Goal: Navigation & Orientation: Find specific page/section

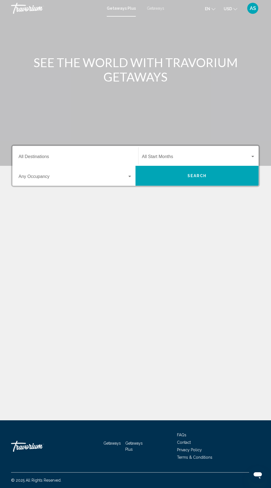
click at [108, 156] on input "Destination All Destinations" at bounding box center [76, 157] width 114 height 5
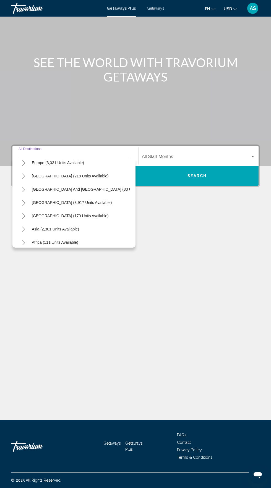
scroll to position [90, 0]
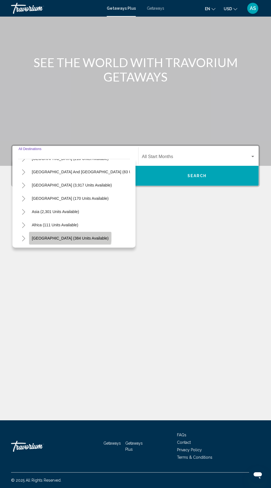
click at [70, 236] on span "[GEOGRAPHIC_DATA] (384 units available)" at bounding box center [70, 238] width 77 height 4
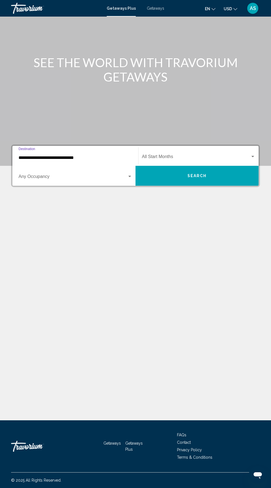
click at [104, 175] on span "Search widget" at bounding box center [73, 177] width 109 height 5
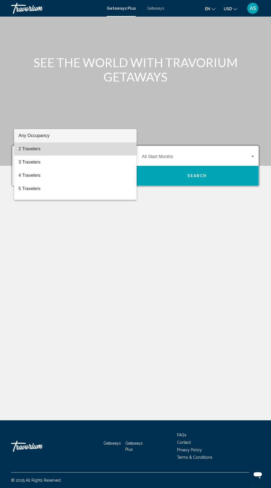
click at [94, 148] on span "2 Travelers" at bounding box center [76, 148] width 114 height 13
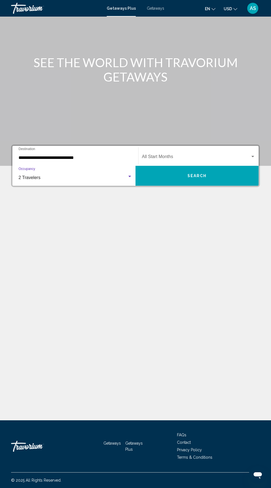
click at [109, 155] on input "**********" at bounding box center [76, 157] width 114 height 5
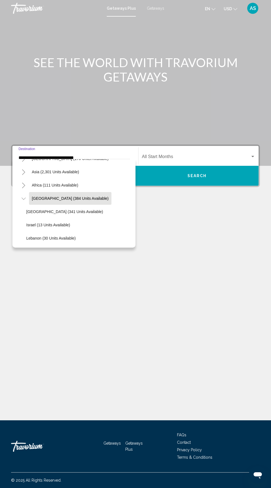
scroll to position [7, 0]
click at [32, 196] on span "[GEOGRAPHIC_DATA] (384 units available)" at bounding box center [70, 198] width 77 height 4
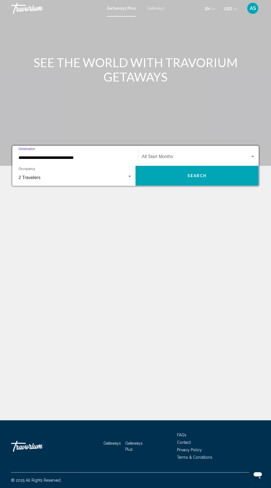
scroll to position [42, 0]
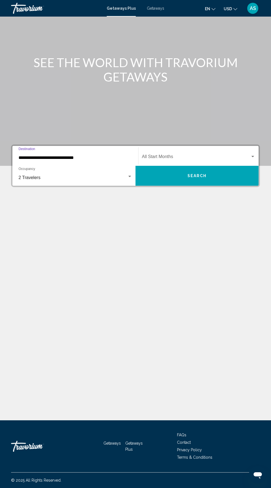
click at [105, 155] on input "**********" at bounding box center [76, 157] width 114 height 5
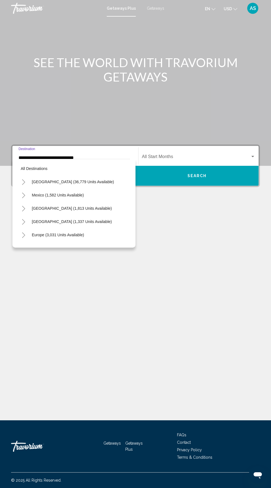
scroll to position [126, 0]
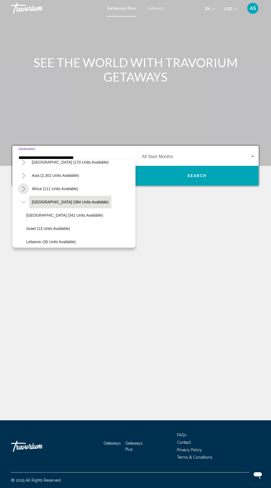
click at [23, 188] on icon "Toggle Africa (111 units available)" at bounding box center [24, 189] width 4 height 6
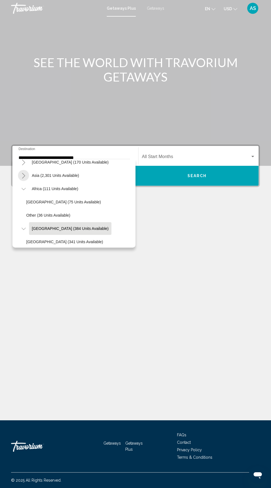
click at [23, 176] on icon "Toggle Asia (2,301 units available)" at bounding box center [24, 176] width 4 height 6
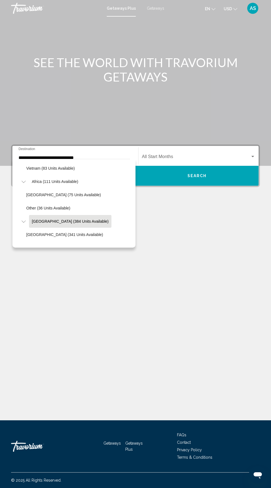
scroll to position [288, 0]
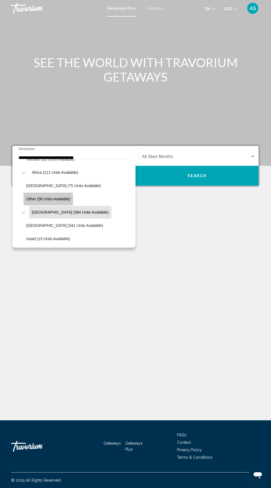
click at [37, 199] on span "Other (36 units available)" at bounding box center [48, 199] width 44 height 4
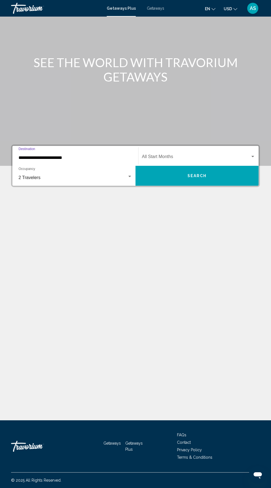
scroll to position [42, 0]
click at [101, 155] on input "**********" at bounding box center [76, 157] width 114 height 5
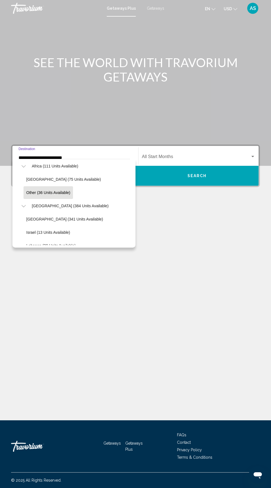
scroll to position [294, 0]
click at [74, 206] on span "[GEOGRAPHIC_DATA] (384 units available)" at bounding box center [70, 206] width 77 height 4
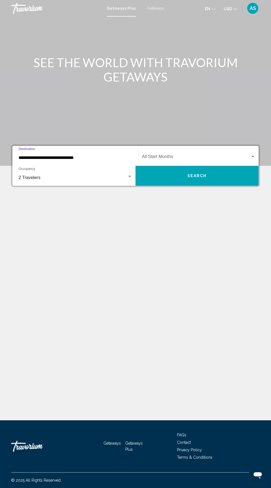
scroll to position [42, 0]
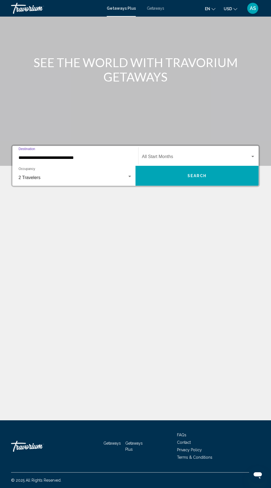
click at [92, 155] on input "**********" at bounding box center [76, 157] width 114 height 5
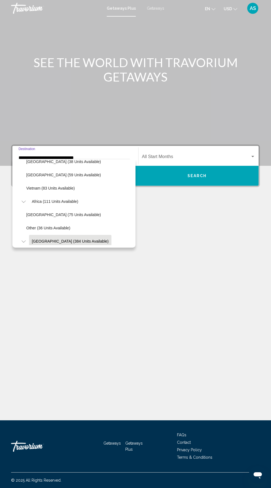
scroll to position [261, 0]
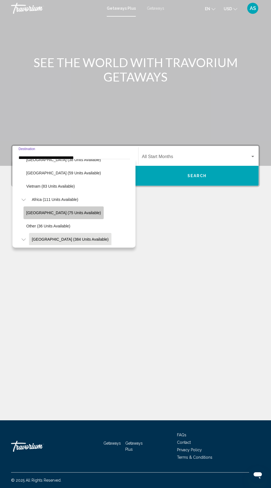
click at [82, 212] on button "[GEOGRAPHIC_DATA] (75 units available)" at bounding box center [63, 212] width 80 height 13
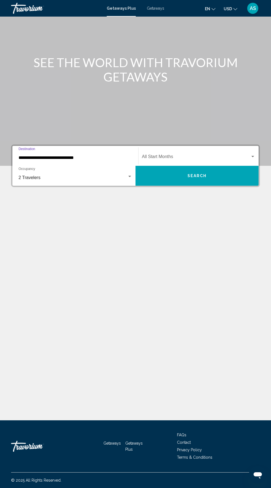
scroll to position [42, 0]
click at [108, 155] on input "**********" at bounding box center [76, 157] width 114 height 5
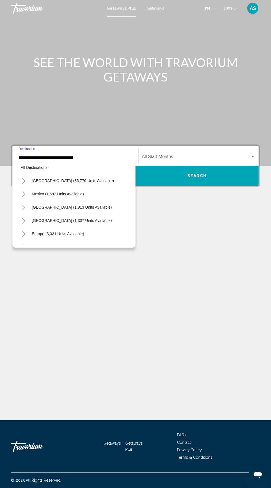
scroll to position [1, 0]
click at [75, 182] on span "[GEOGRAPHIC_DATA] (36,779 units available)" at bounding box center [73, 180] width 82 height 4
type input "**********"
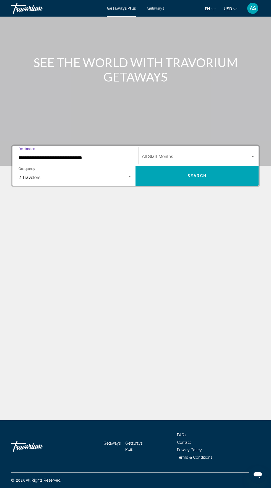
click at [98, 155] on input "**********" at bounding box center [76, 157] width 114 height 5
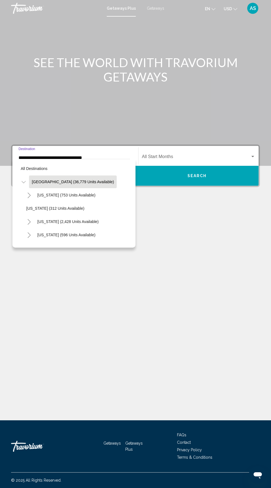
click at [28, 8] on div "Travorium" at bounding box center [38, 8] width 55 height 11
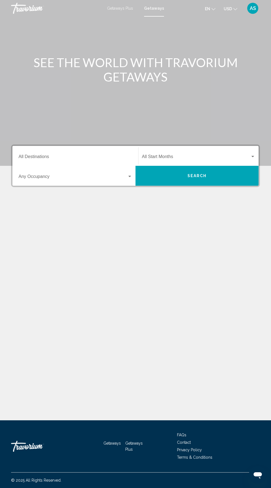
click at [101, 156] on input "Destination All Destinations" at bounding box center [76, 157] width 114 height 5
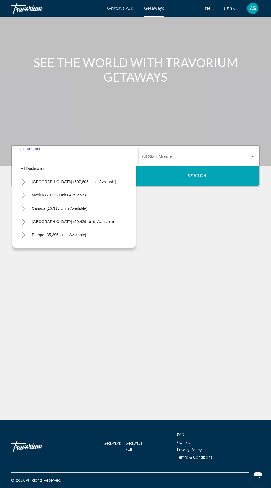
scroll to position [42, 0]
click at [185, 219] on div "SEE THE WORLD WITH TRAVORIUM GETAWAYS Destination All Destinations All destinat…" at bounding box center [135, 219] width 271 height 404
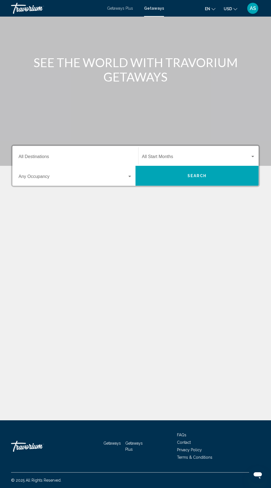
click at [254, 14] on mat-toolbar "Getaways Plus Getaways en English Español Français Italiano Português русский U…" at bounding box center [135, 8] width 271 height 17
click at [255, 11] on span "AS" at bounding box center [252, 9] width 6 height 6
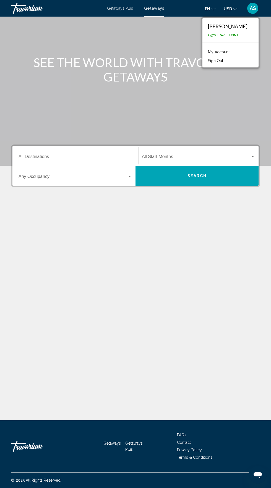
click at [244, 34] on p "2,970 Travel Points" at bounding box center [228, 35] width 40 height 4
click at [237, 26] on div "[PERSON_NAME]" at bounding box center [228, 26] width 40 height 6
click at [211, 52] on link "My Account" at bounding box center [218, 51] width 27 height 7
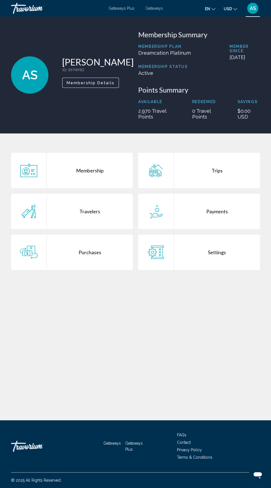
click at [35, 10] on div "Travorium" at bounding box center [38, 8] width 55 height 11
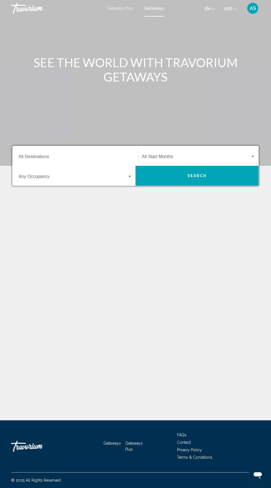
click at [31, 7] on div "Travorium" at bounding box center [38, 8] width 55 height 11
click at [254, 10] on span "AS" at bounding box center [252, 9] width 6 height 6
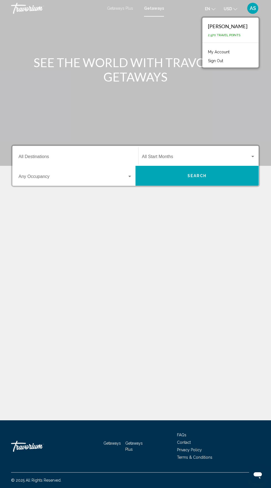
click at [164, 157] on span "Search widget" at bounding box center [196, 157] width 108 height 5
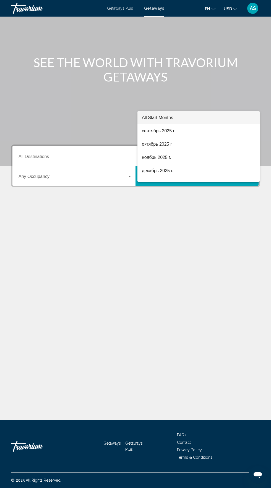
scroll to position [42, 0]
